Goal: Navigation & Orientation: Find specific page/section

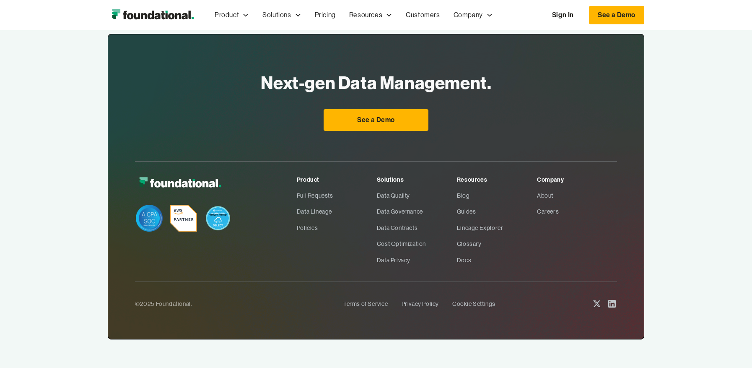
scroll to position [2789, 0]
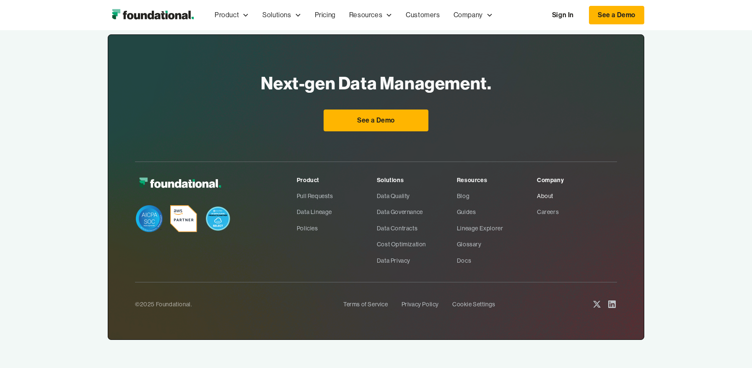
click at [545, 188] on link "About" at bounding box center [577, 196] width 80 height 16
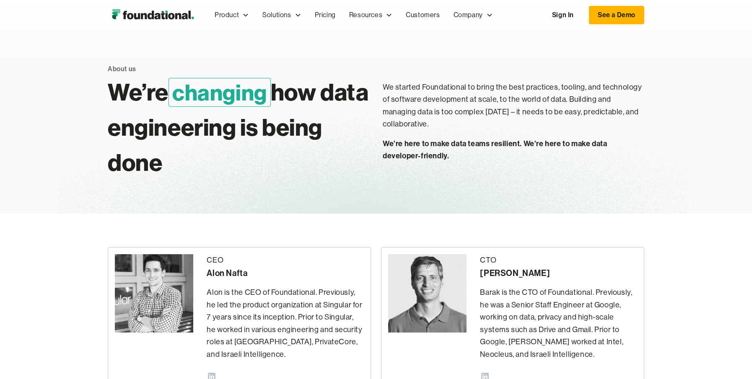
click at [160, 14] on img "home" at bounding box center [153, 15] width 90 height 17
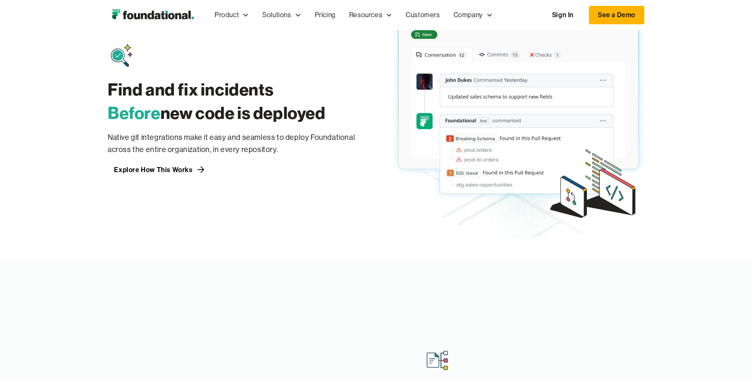
scroll to position [677, 0]
click at [168, 166] on div "Explore How This Works" at bounding box center [153, 169] width 78 height 7
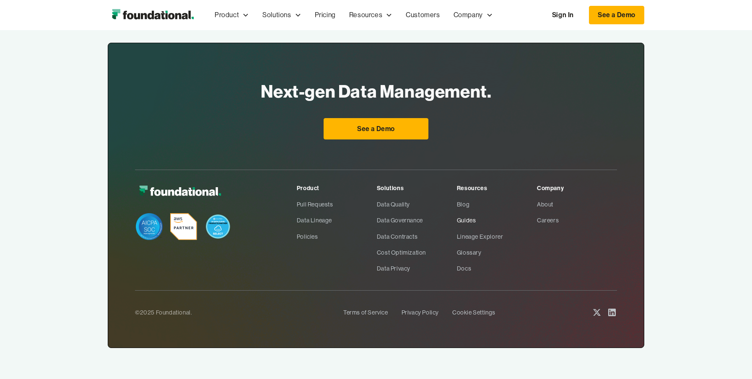
scroll to position [1259, 0]
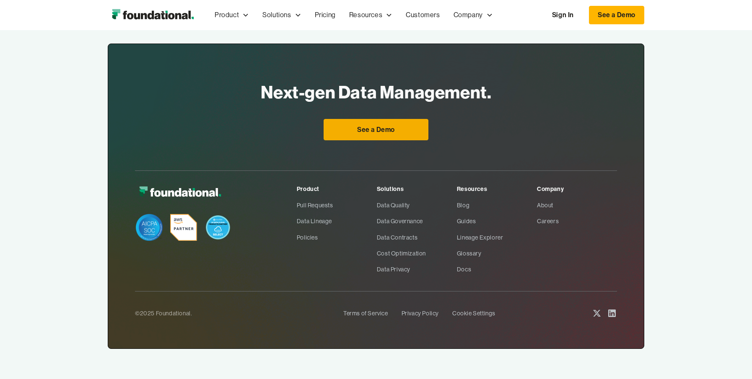
click at [357, 134] on link "See a Demo" at bounding box center [376, 130] width 105 height 22
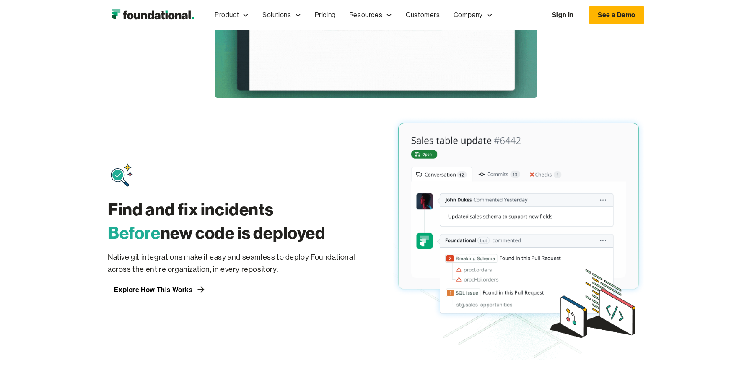
scroll to position [567, 0]
